Goal: Transaction & Acquisition: Purchase product/service

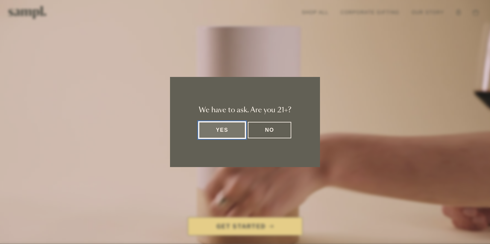
click at [232, 131] on button "Yes" at bounding box center [222, 130] width 47 height 16
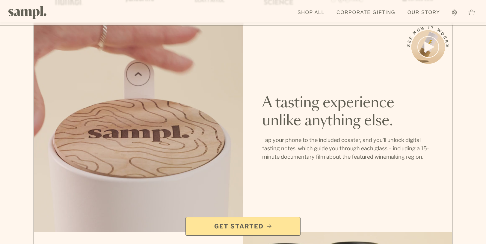
scroll to position [359, 0]
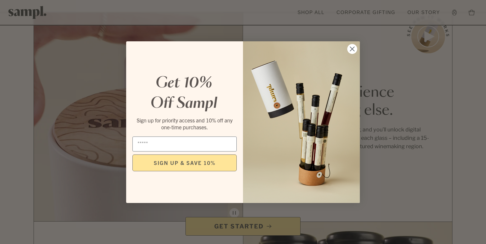
click at [350, 48] on circle "Close dialog" at bounding box center [352, 49] width 10 height 10
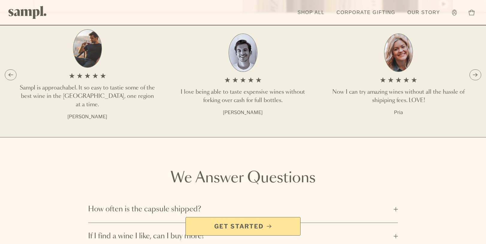
scroll to position [749, 0]
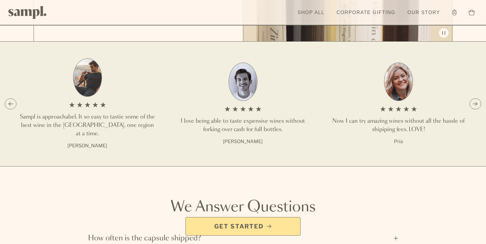
click at [286, 227] on span "Get Started" at bounding box center [242, 226] width 105 height 8
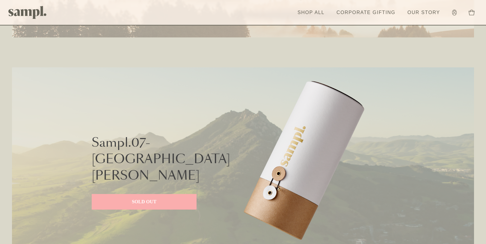
scroll to position [1408, 0]
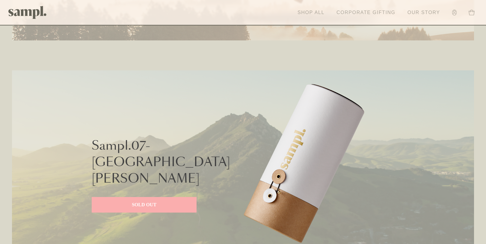
click at [317, 13] on link "Shop All" at bounding box center [310, 12] width 33 height 13
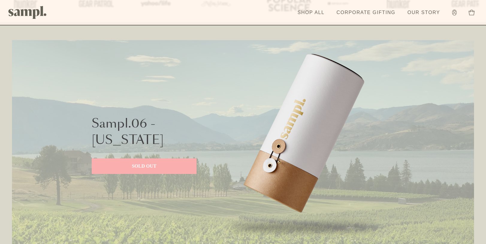
scroll to position [240, 0]
click at [157, 171] on link "SOLD OUT" at bounding box center [144, 167] width 105 height 16
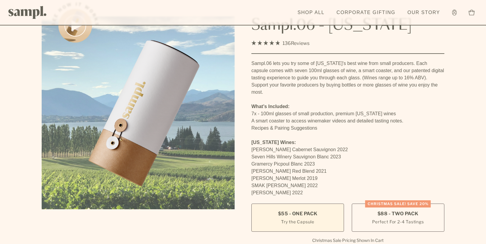
click at [307, 220] on label "$55 - One Pack Try the Capsule" at bounding box center [297, 218] width 93 height 28
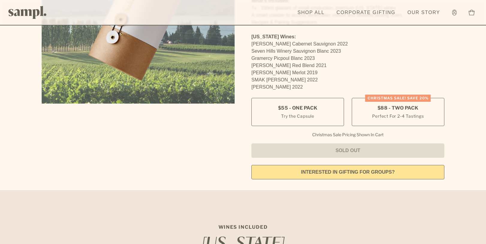
scroll to position [150, 0]
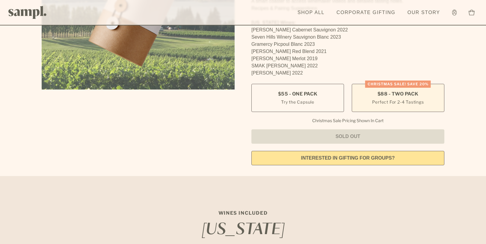
click at [404, 91] on label "Christmas SALE! Save 20% $88 - Two Pack Perfect For 2-4 Tastings" at bounding box center [398, 98] width 93 height 28
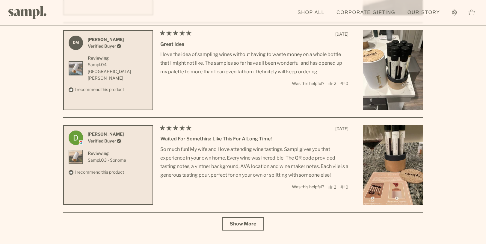
scroll to position [2628, 0]
